Goal: Navigation & Orientation: Find specific page/section

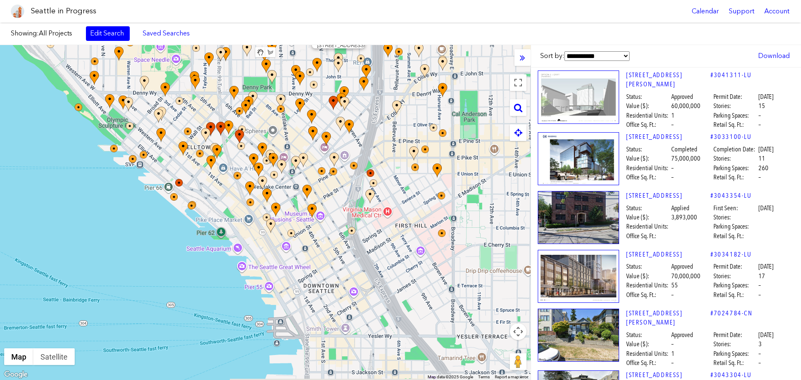
drag, startPoint x: 452, startPoint y: 191, endPoint x: 339, endPoint y: 53, distance: 177.9
click at [339, 53] on div "[STREET_ADDRESS]" at bounding box center [265, 212] width 531 height 335
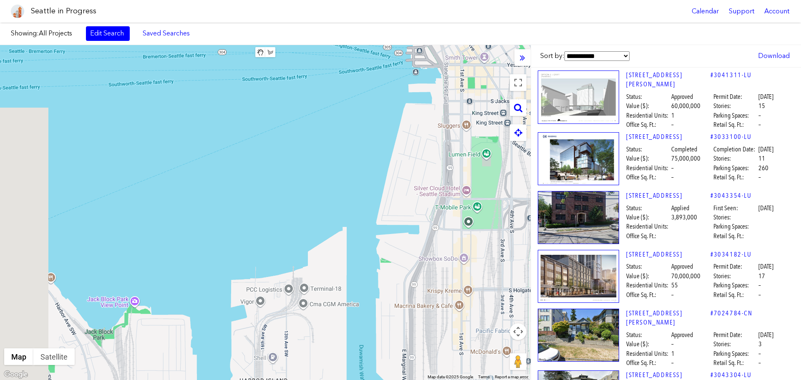
drag, startPoint x: 377, startPoint y: 215, endPoint x: 531, endPoint y: -50, distance: 307.2
click at [531, 0] on html "Seattle in Progress Calendar Support Account About [GEOGRAPHIC_DATA] in Progres…" at bounding box center [400, 190] width 801 height 380
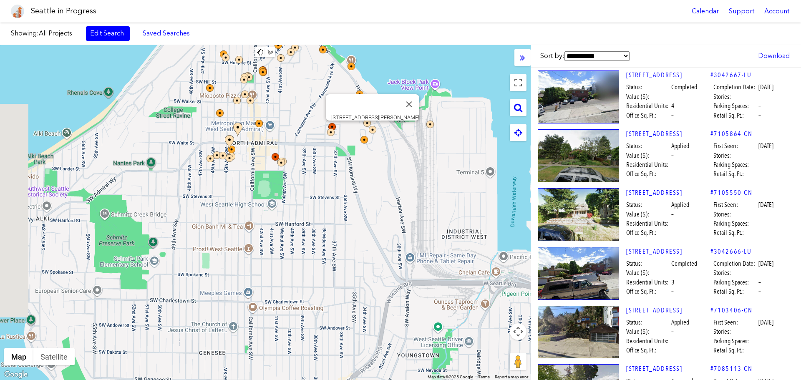
drag, startPoint x: 174, startPoint y: 346, endPoint x: 389, endPoint y: 119, distance: 312.3
click at [395, 113] on div "[STREET_ADDRESS][PERSON_NAME]" at bounding box center [265, 212] width 531 height 335
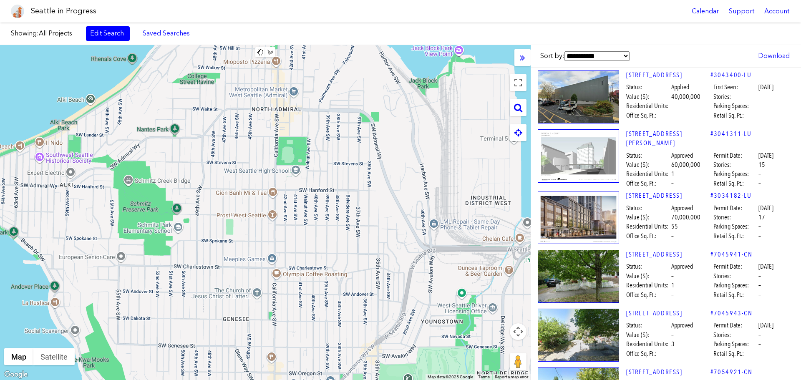
click at [253, 210] on div at bounding box center [265, 212] width 531 height 335
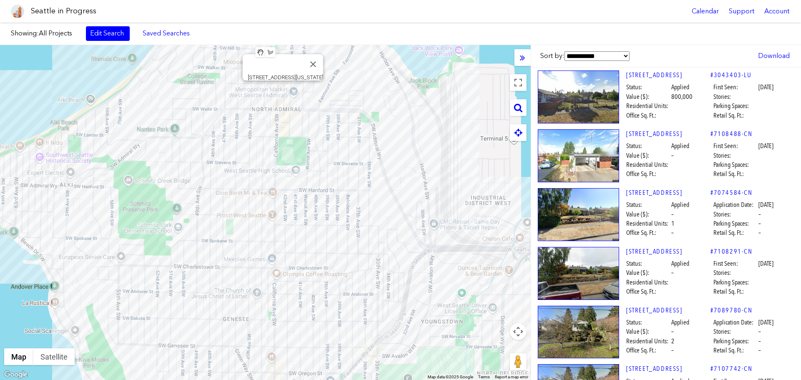
click at [281, 90] on div "[STREET_ADDRESS][US_STATE]" at bounding box center [265, 212] width 531 height 335
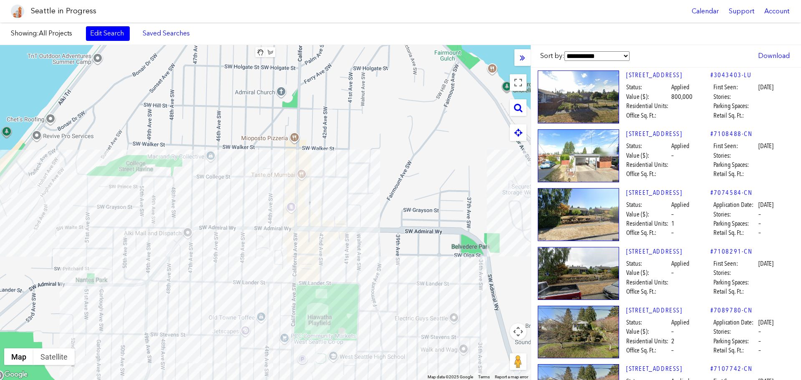
drag, startPoint x: 301, startPoint y: 82, endPoint x: 292, endPoint y: 245, distance: 163.4
click at [292, 245] on div at bounding box center [265, 212] width 531 height 335
